Goal: Contribute content: Contribute content

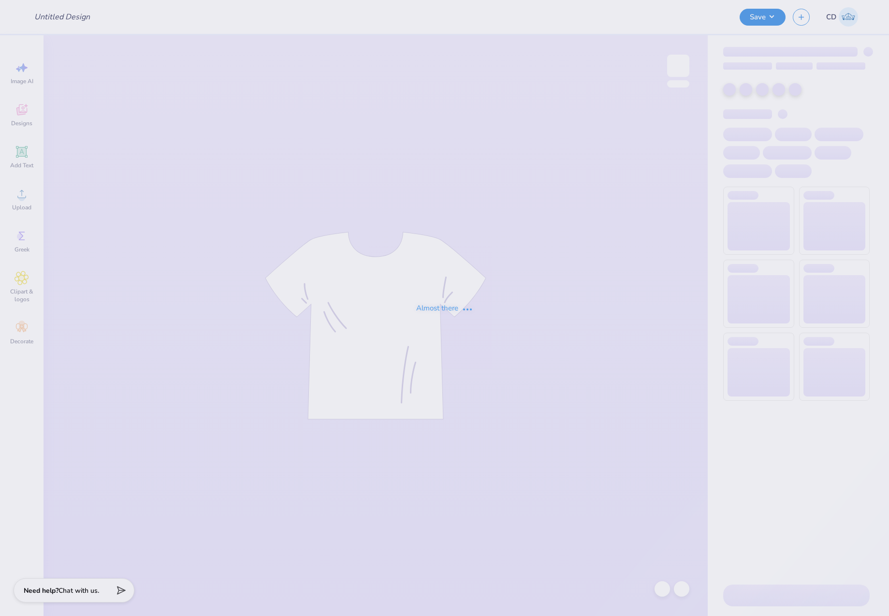
type input "BMOC"
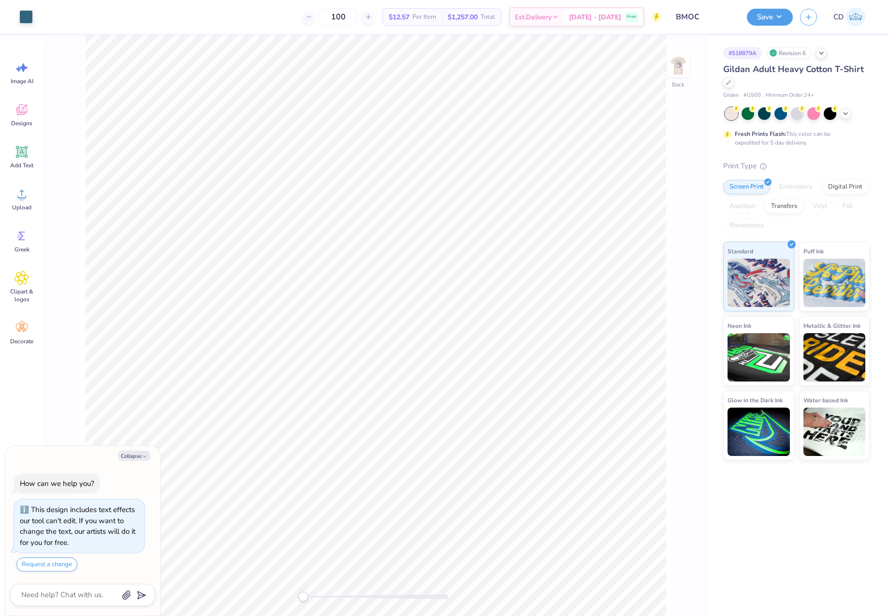
type textarea "x"
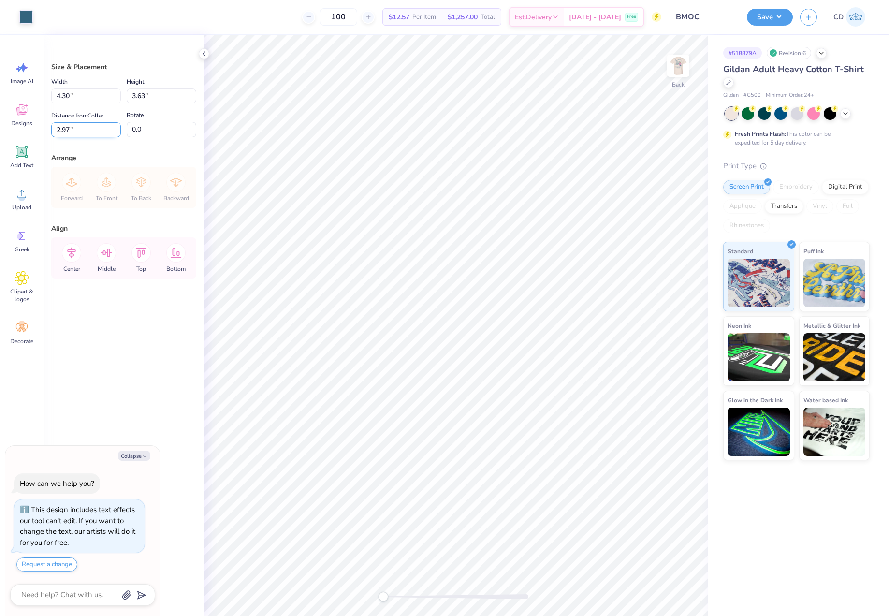
drag, startPoint x: 69, startPoint y: 129, endPoint x: 56, endPoint y: 128, distance: 13.1
click at [56, 128] on input "2.97" at bounding box center [86, 129] width 70 height 15
type input "3"
type textarea "x"
type input "3.00"
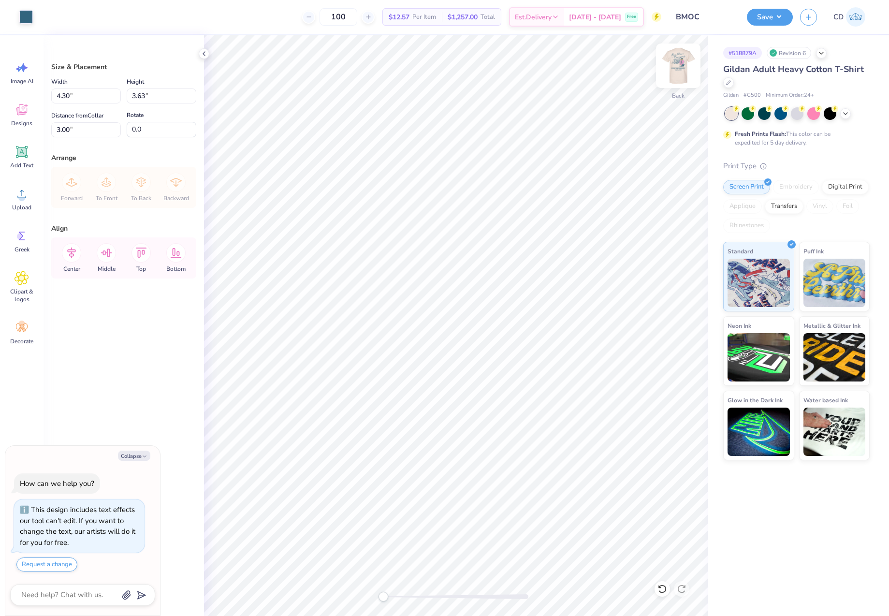
click at [674, 64] on img at bounding box center [678, 65] width 39 height 39
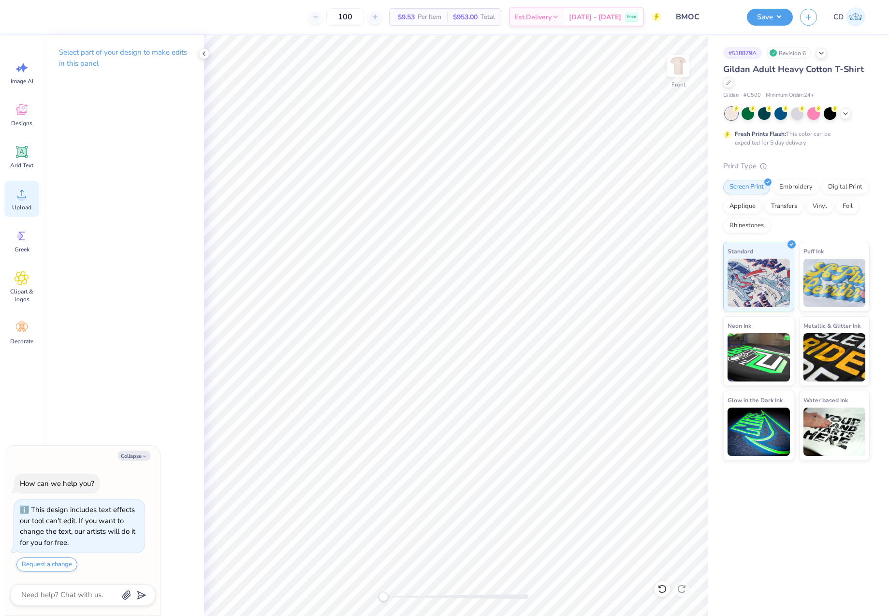
click at [26, 199] on icon at bounding box center [22, 194] width 15 height 15
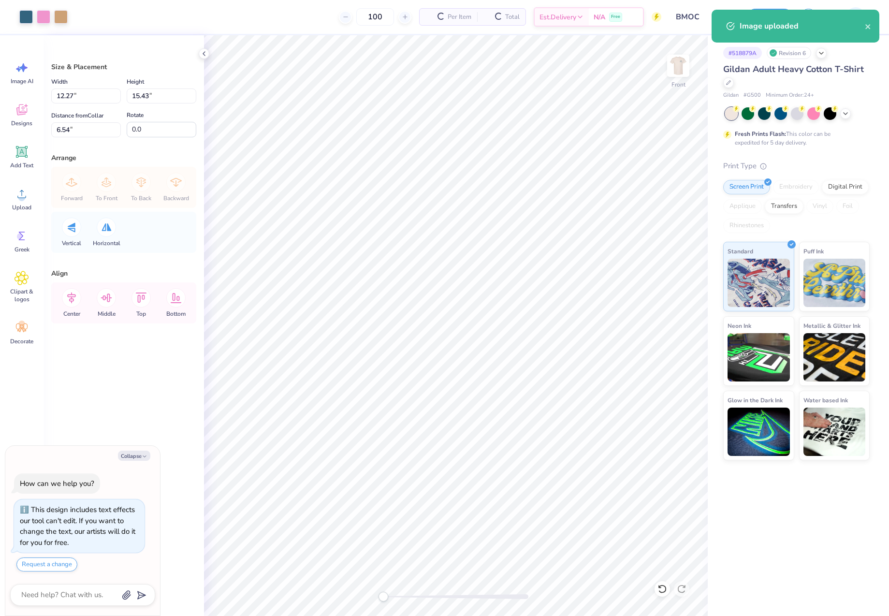
type textarea "x"
drag, startPoint x: 145, startPoint y: 95, endPoint x: 128, endPoint y: 94, distance: 16.5
click at [128, 94] on input "15.43" at bounding box center [162, 95] width 70 height 15
type input "15"
type textarea "x"
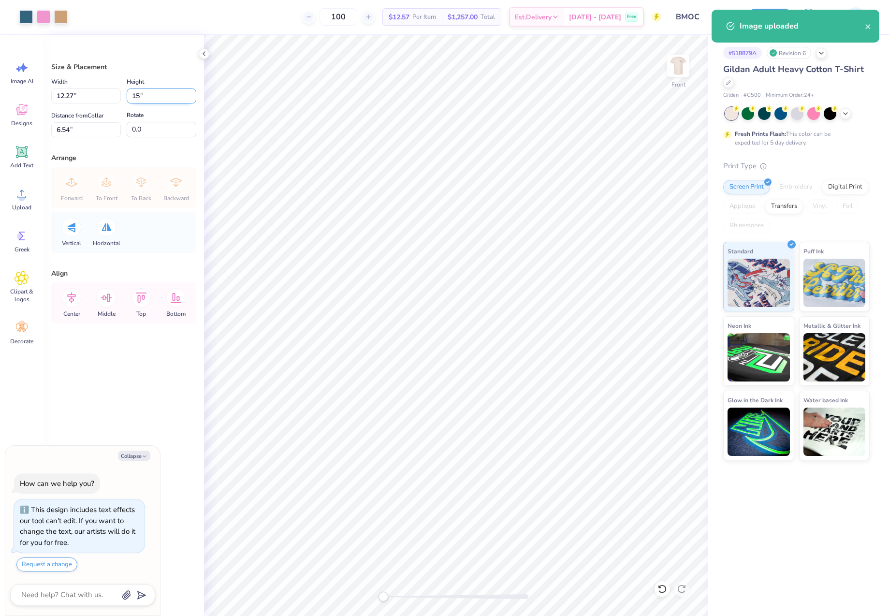
type input "11.93"
type input "15.00"
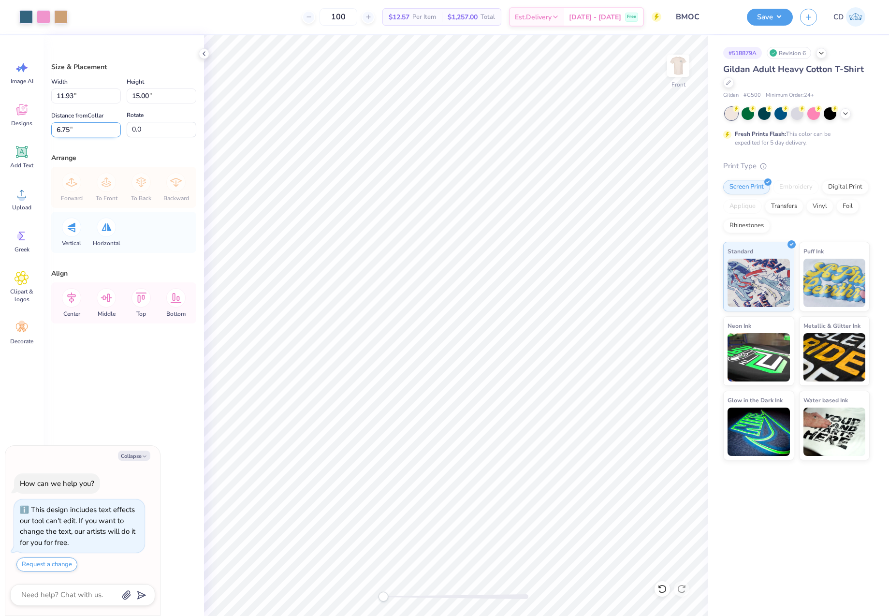
drag, startPoint x: 77, startPoint y: 133, endPoint x: 57, endPoint y: 132, distance: 20.4
click at [57, 132] on input "6.75" at bounding box center [86, 129] width 70 height 15
type input "3"
click at [771, 15] on button "Save" at bounding box center [770, 15] width 46 height 17
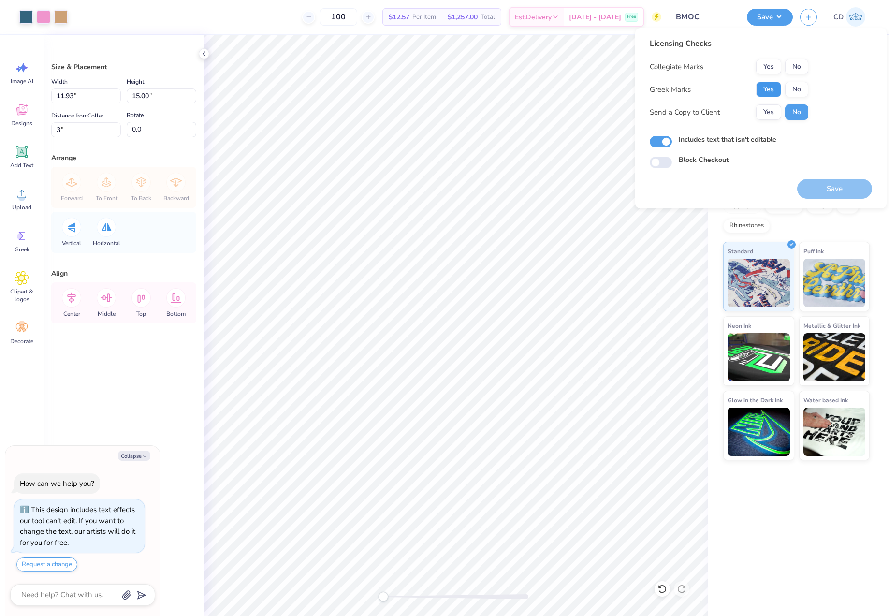
click at [775, 87] on button "Yes" at bounding box center [768, 89] width 25 height 15
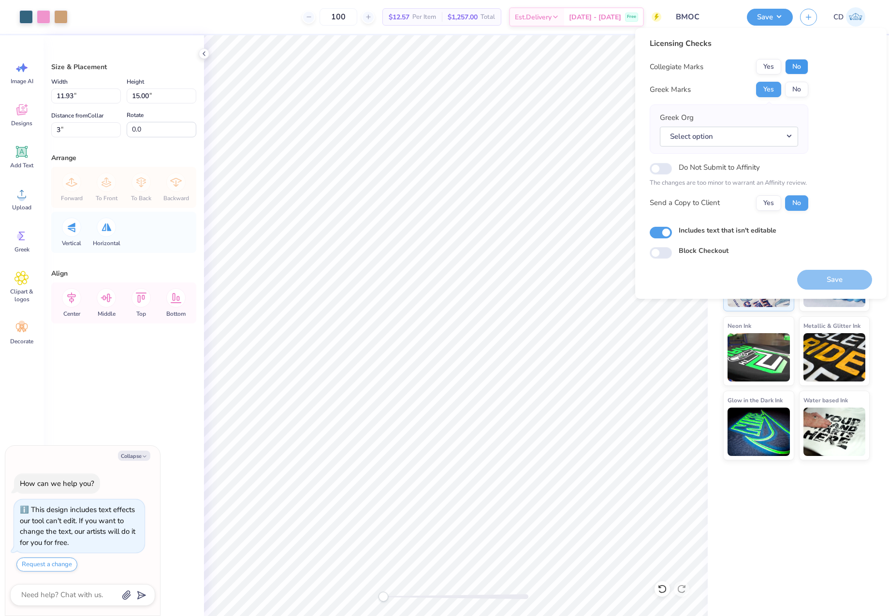
click at [792, 65] on button "No" at bounding box center [796, 66] width 23 height 15
click at [785, 136] on button "Select option" at bounding box center [729, 137] width 138 height 20
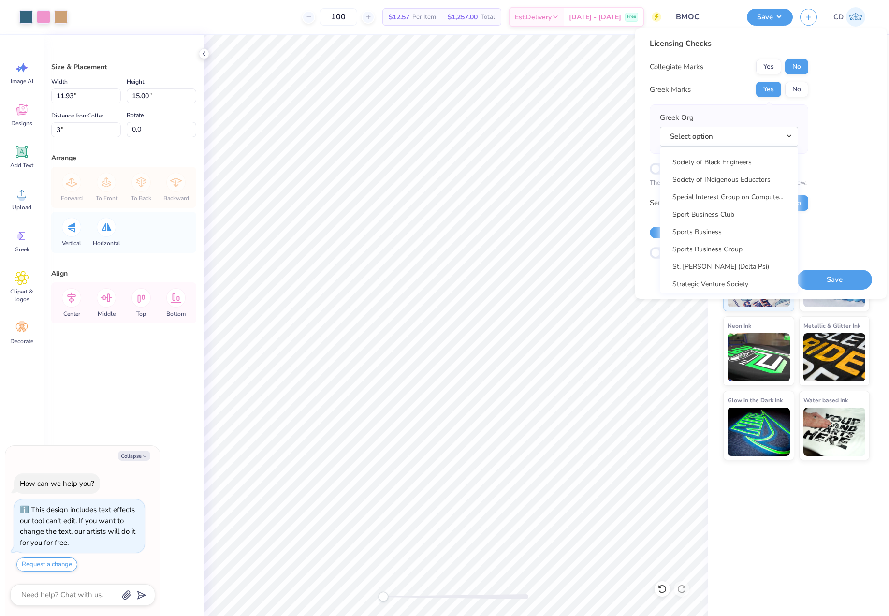
scroll to position [7590, 0]
click at [717, 213] on link "Zeta Tau Alpha" at bounding box center [729, 211] width 131 height 16
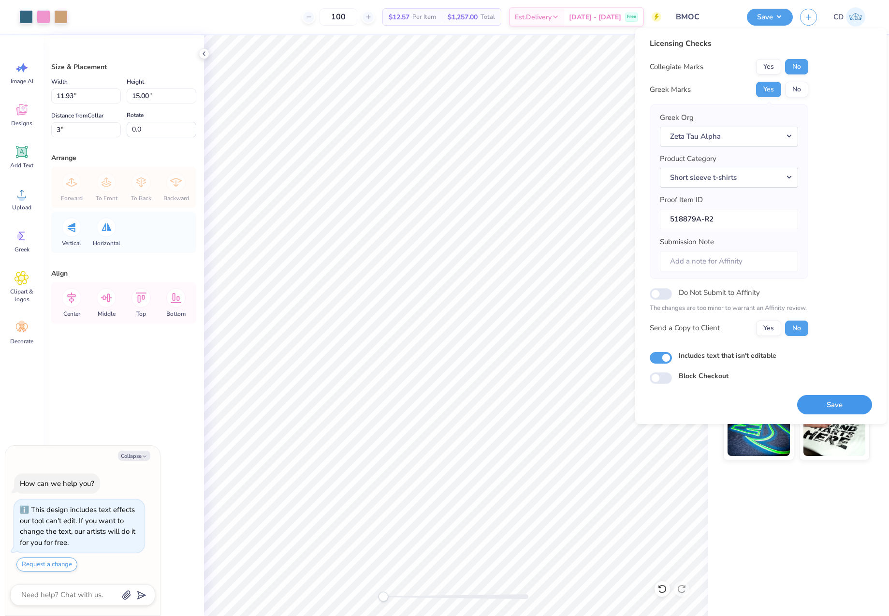
click at [843, 410] on button "Save" at bounding box center [834, 405] width 75 height 20
type textarea "x"
